Goal: Check status: Check status

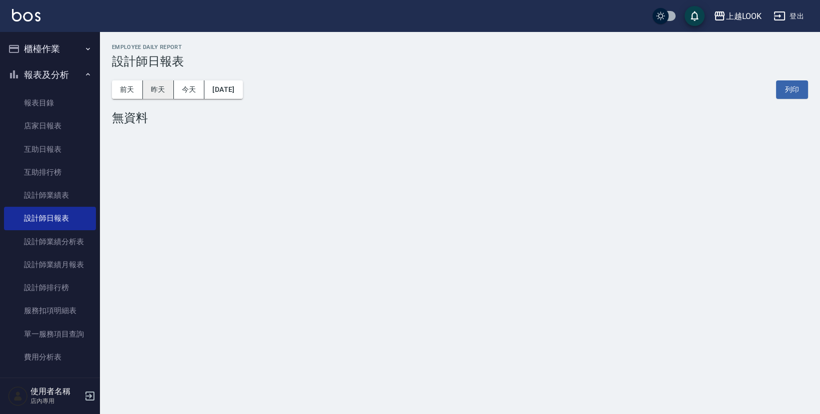
click at [163, 90] on button "昨天" at bounding box center [158, 89] width 31 height 18
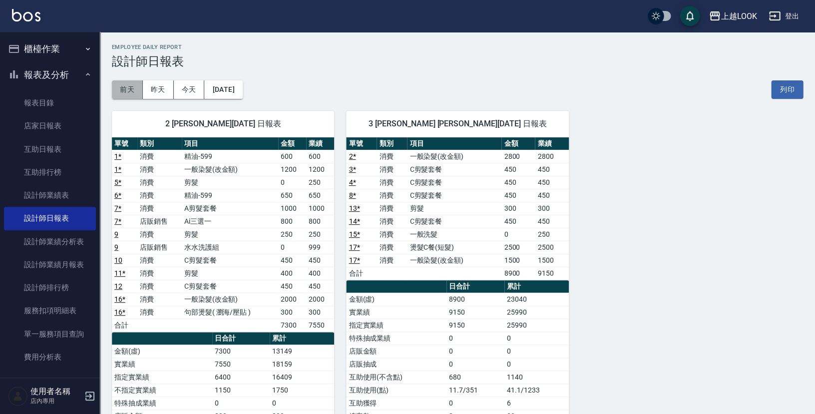
click at [120, 92] on button "前天" at bounding box center [127, 89] width 31 height 18
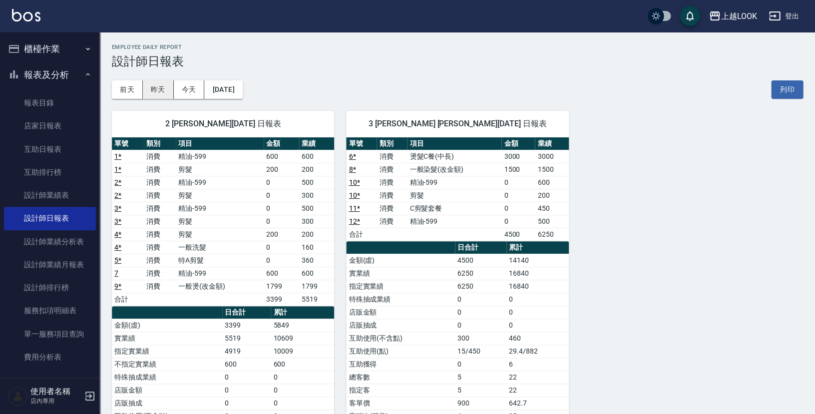
click at [158, 90] on button "昨天" at bounding box center [158, 89] width 31 height 18
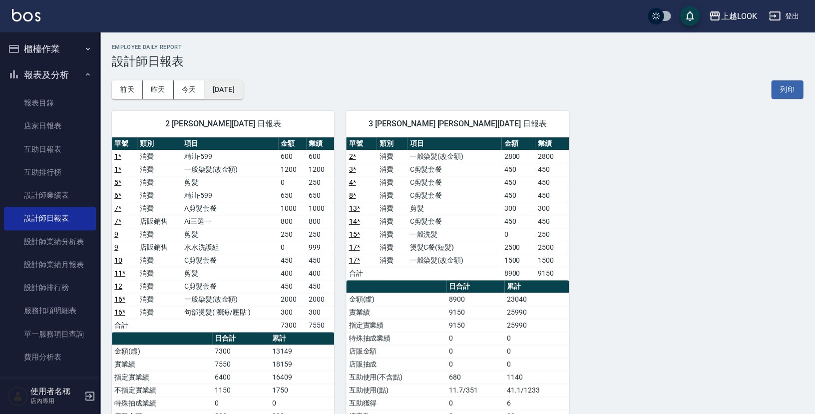
click at [242, 83] on button "[DATE]" at bounding box center [223, 89] width 38 height 18
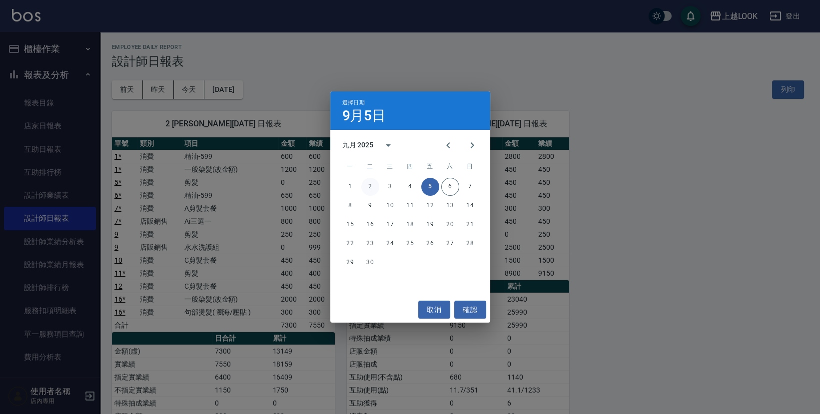
click at [370, 190] on button "2" at bounding box center [370, 187] width 18 height 18
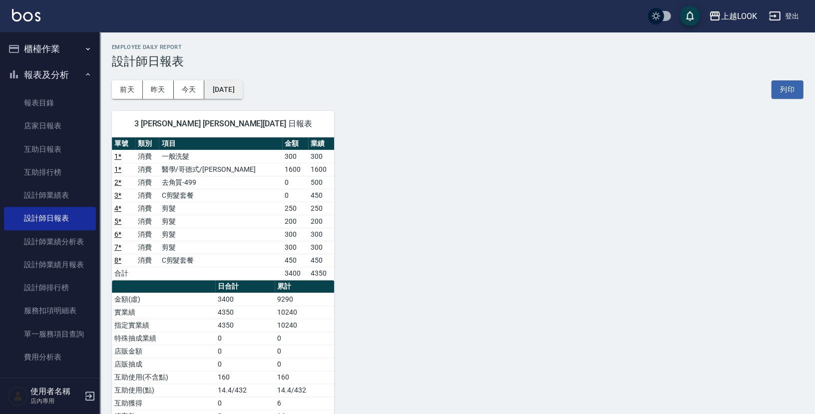
click at [236, 84] on button "[DATE]" at bounding box center [223, 89] width 38 height 18
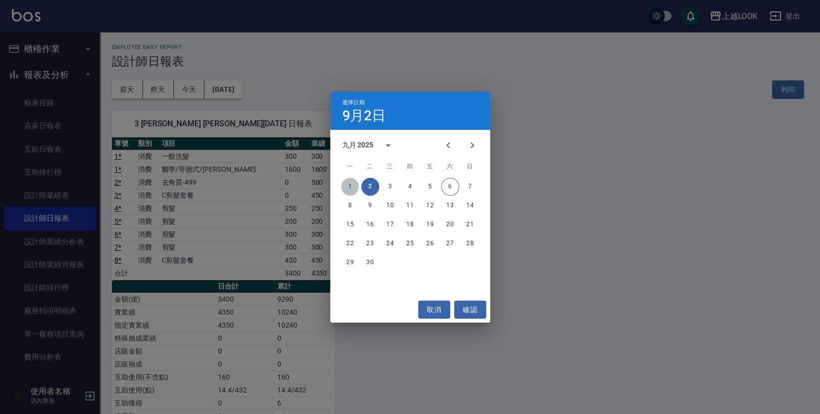
click at [348, 187] on button "1" at bounding box center [350, 187] width 18 height 18
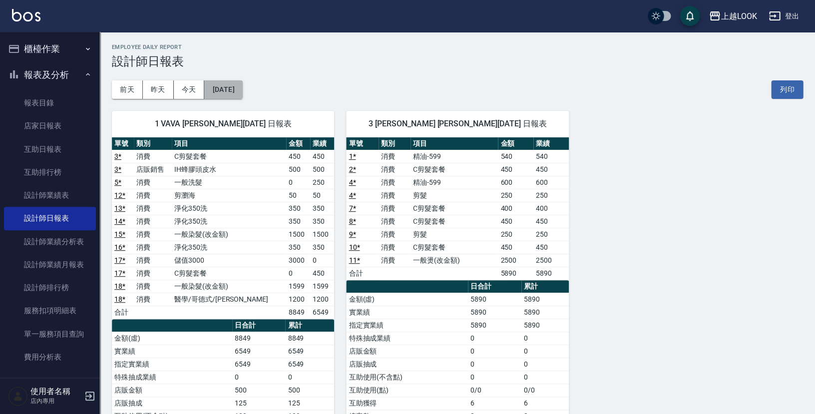
click at [242, 96] on button "[DATE]" at bounding box center [223, 89] width 38 height 18
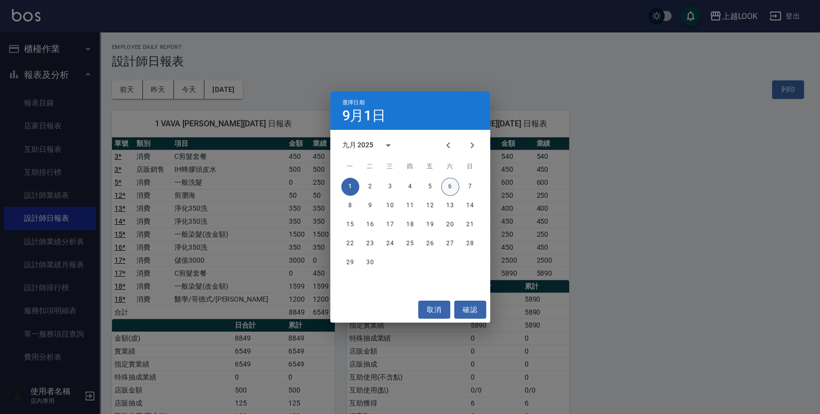
click at [452, 182] on button "6" at bounding box center [450, 187] width 18 height 18
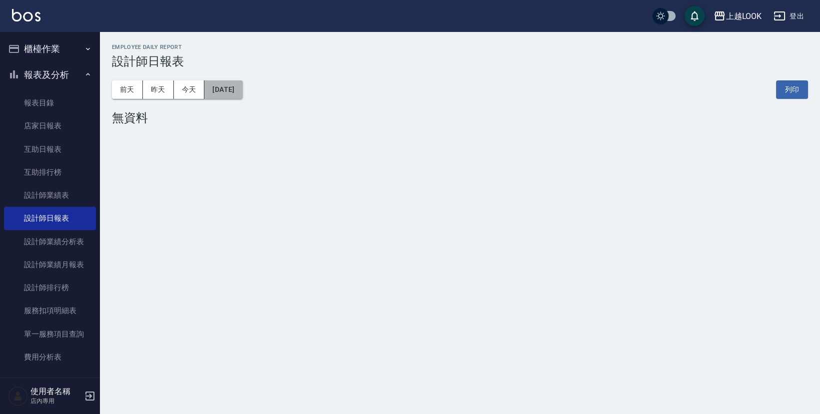
click at [242, 95] on button "[DATE]" at bounding box center [223, 89] width 38 height 18
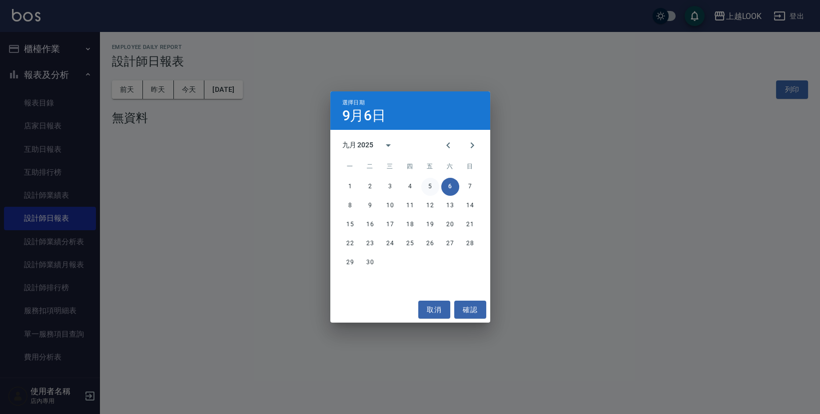
click at [433, 189] on button "5" at bounding box center [430, 187] width 18 height 18
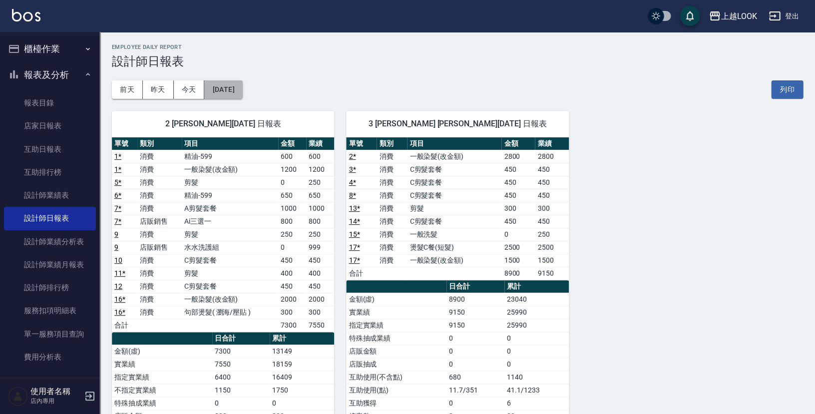
click at [242, 95] on button "[DATE]" at bounding box center [223, 89] width 38 height 18
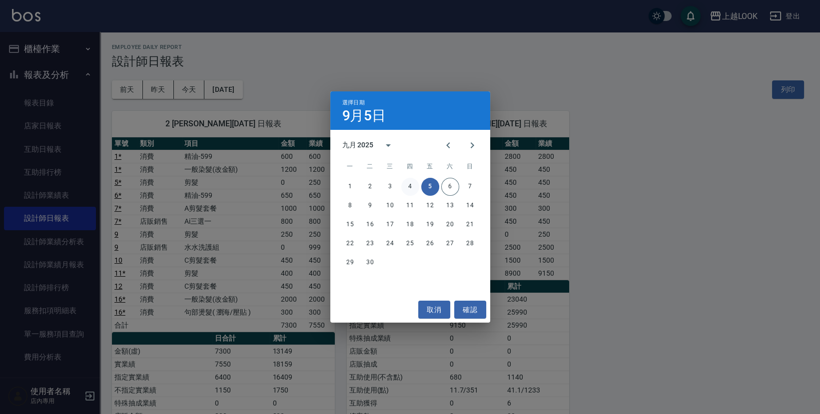
click at [408, 186] on button "4" at bounding box center [410, 187] width 18 height 18
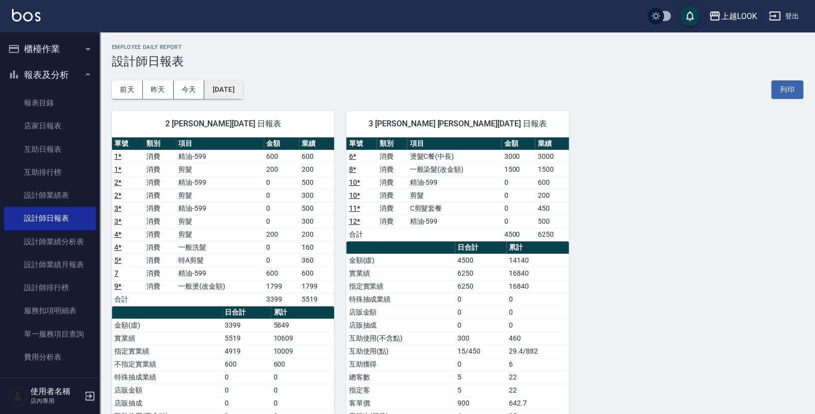
click at [239, 96] on button "[DATE]" at bounding box center [223, 89] width 38 height 18
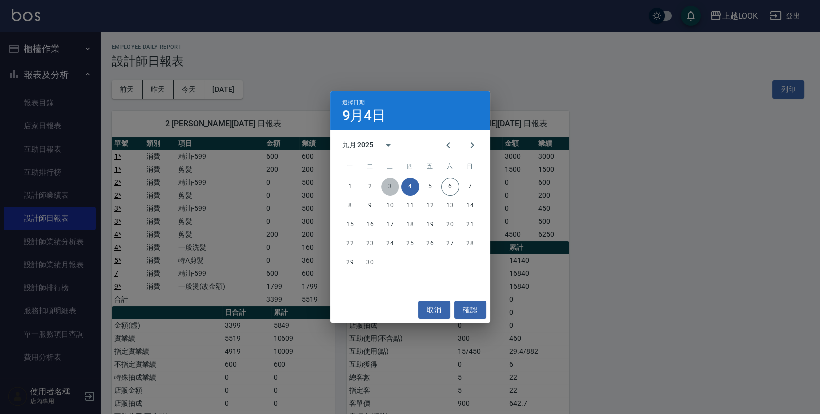
click at [387, 187] on button "3" at bounding box center [390, 187] width 18 height 18
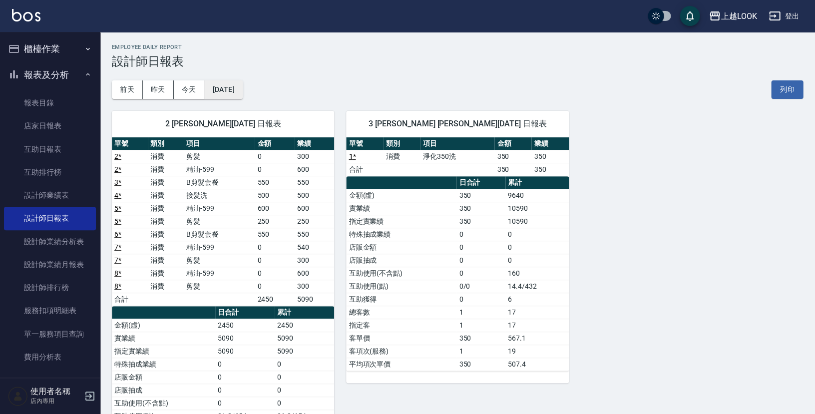
click at [236, 92] on button "[DATE]" at bounding box center [223, 89] width 38 height 18
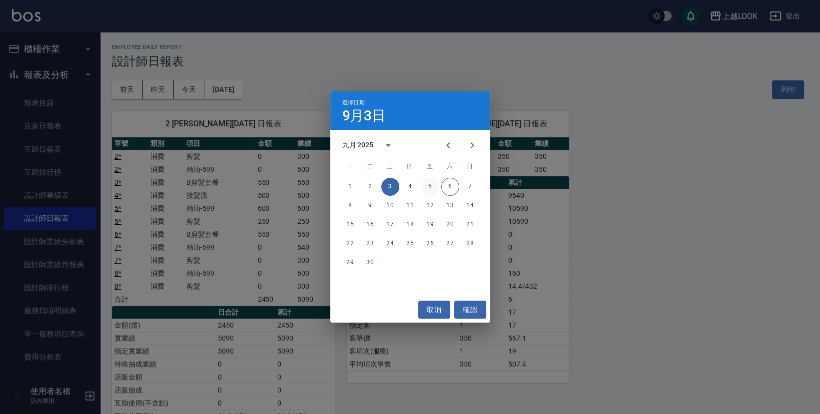
click at [423, 185] on button "5" at bounding box center [430, 187] width 18 height 18
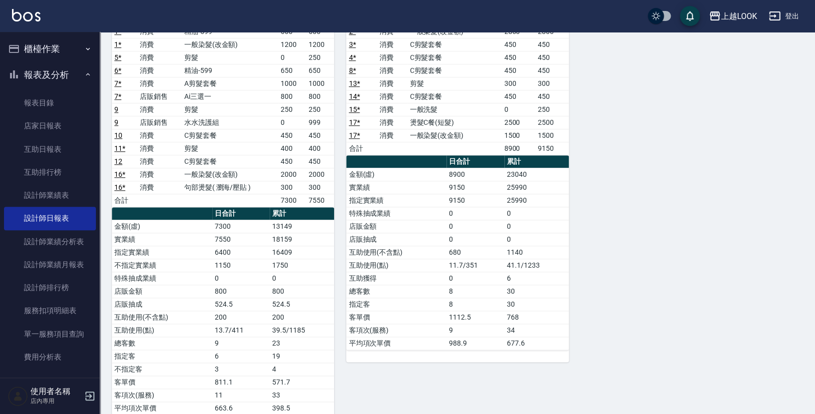
scroll to position [145, 0]
